Goal: Understand process/instructions

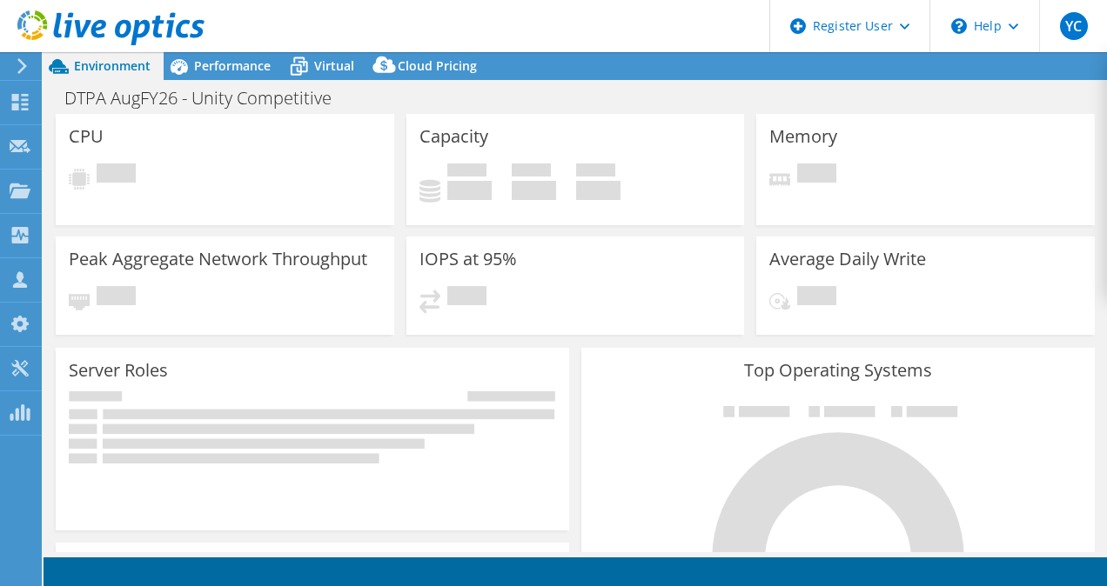
select select "USEast"
select select "USD"
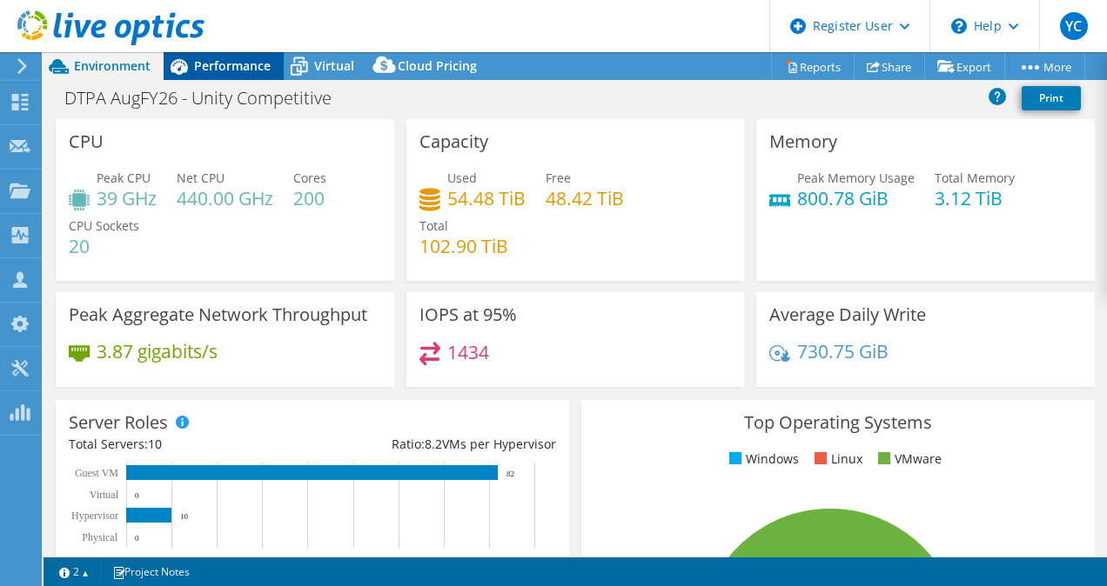
click at [249, 77] on div "Performance" at bounding box center [224, 66] width 120 height 28
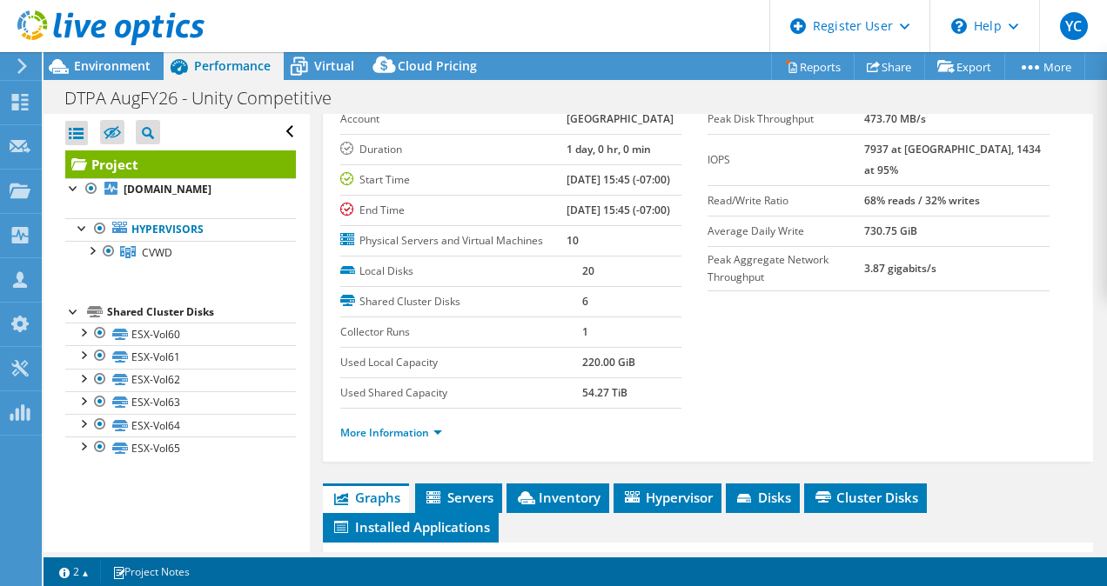
scroll to position [89, 0]
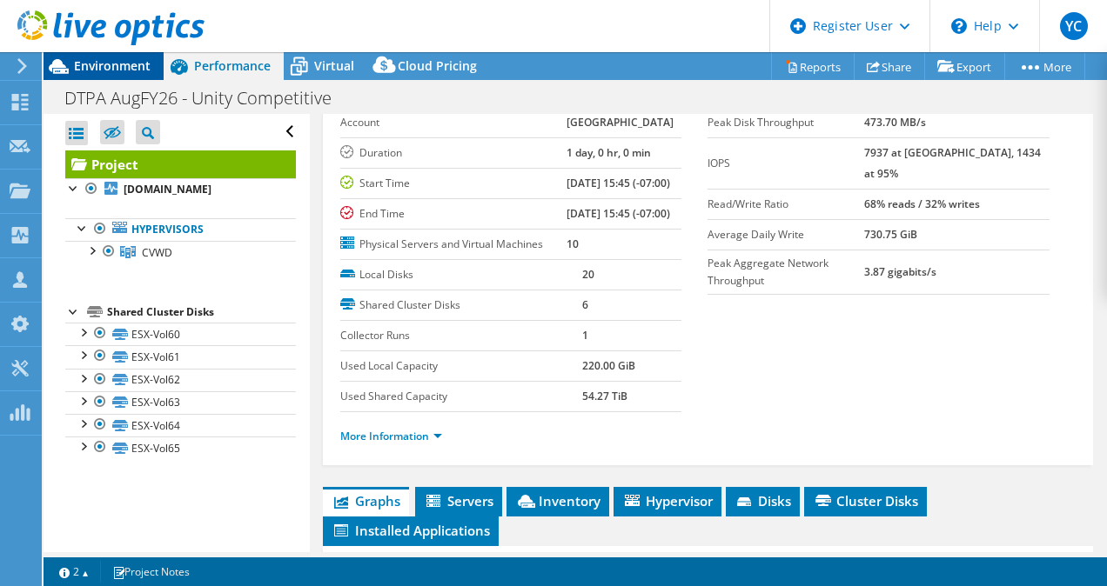
click at [117, 78] on div "Environment" at bounding box center [104, 66] width 120 height 28
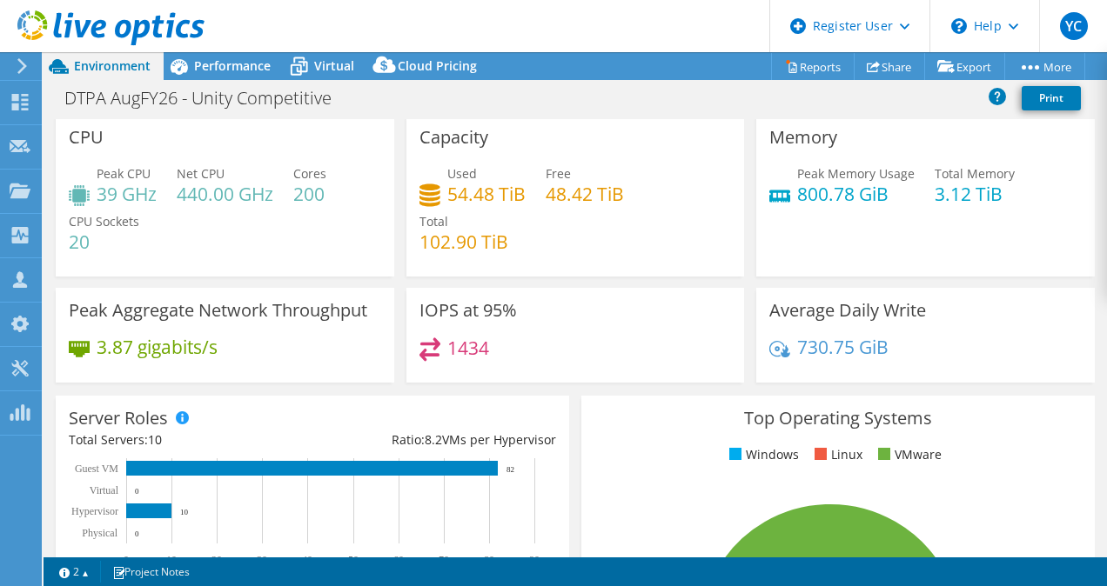
scroll to position [0, 0]
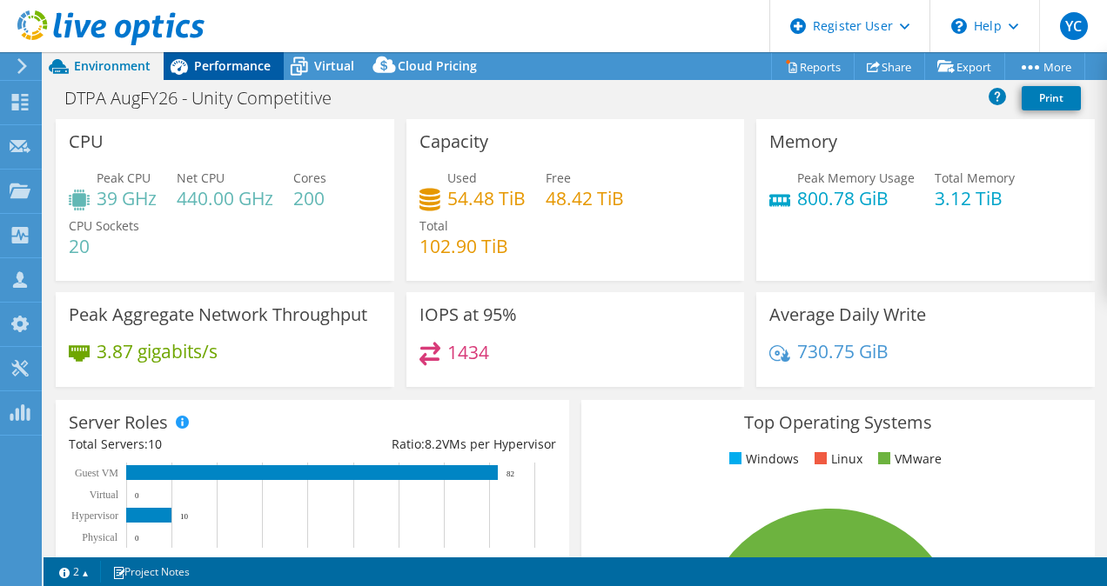
click at [228, 63] on span "Performance" at bounding box center [232, 65] width 77 height 17
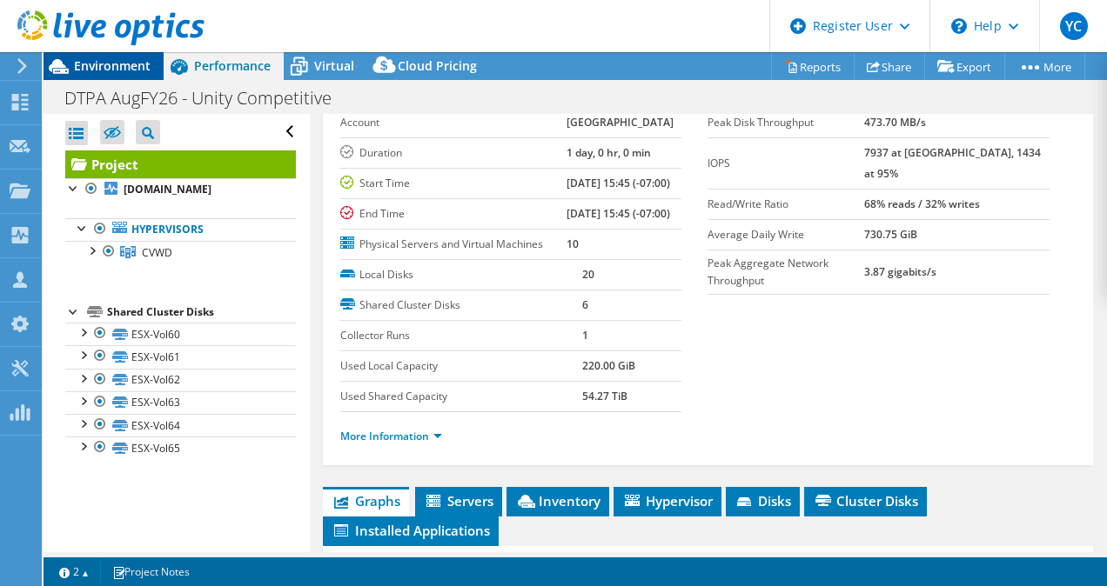
click at [144, 60] on span "Environment" at bounding box center [112, 65] width 77 height 17
